Goal: Browse casually

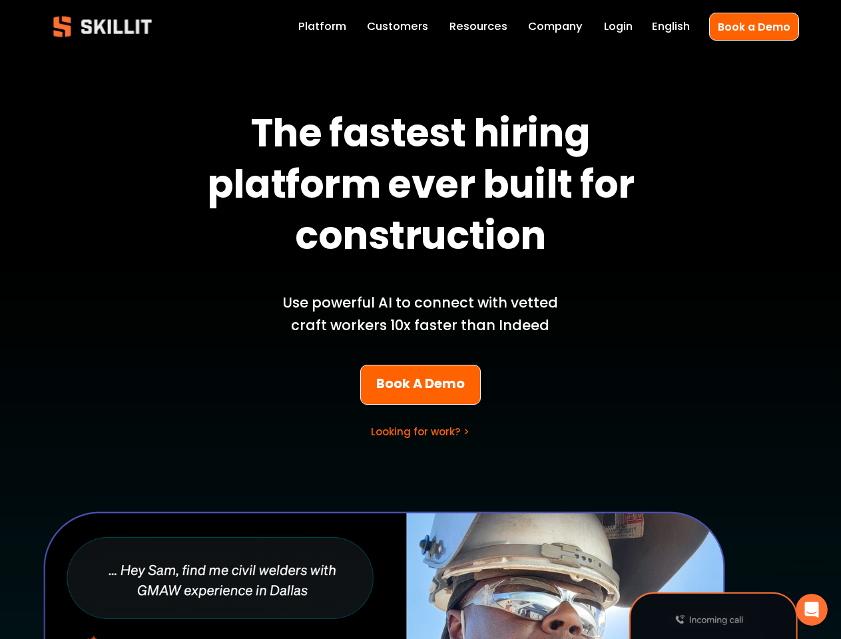
click at [420, 320] on p "Use powerful AI to connect with vetted craft workers 10x faster than Indeed" at bounding box center [420, 314] width 311 height 45
click at [812, 610] on icon "Open Intercom Messenger" at bounding box center [812, 610] width 22 height 22
